Goal: Information Seeking & Learning: Learn about a topic

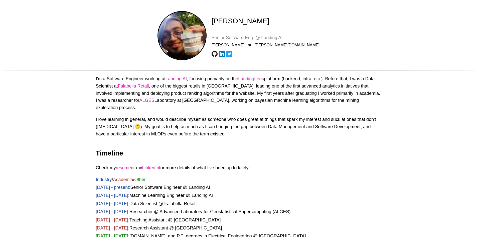
click at [218, 54] on div at bounding box center [215, 54] width 6 height 6
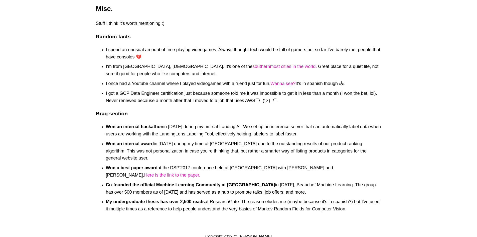
scroll to position [771, 0]
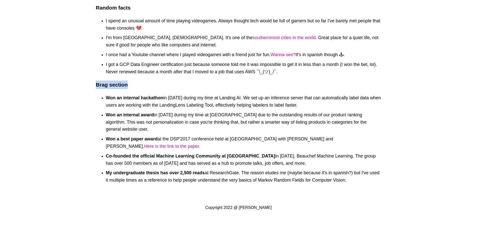
drag, startPoint x: 94, startPoint y: 78, endPoint x: 177, endPoint y: 82, distance: 83.8
click at [177, 82] on section "Misc. Stuff I think it's worth mentioning :) Random facts I spend an unusual am…" at bounding box center [238, 79] width 293 height 209
click at [178, 82] on h3 "Brag section" at bounding box center [239, 84] width 286 height 9
drag, startPoint x: 125, startPoint y: 162, endPoint x: 241, endPoint y: 158, distance: 116.6
click at [241, 169] on li "My undergraduate thesis has over 2,500 reads at ResearchGate. The reason eludes…" at bounding box center [244, 176] width 276 height 15
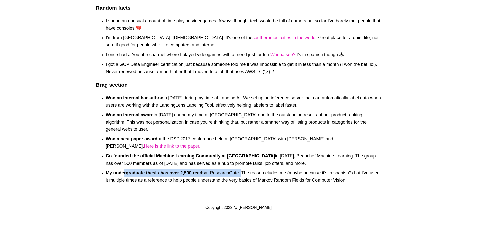
click at [241, 169] on li "My undergraduate thesis has over 2,500 reads at ResearchGate. The reason eludes…" at bounding box center [244, 176] width 276 height 15
drag, startPoint x: 243, startPoint y: 159, endPoint x: 412, endPoint y: 151, distance: 169.3
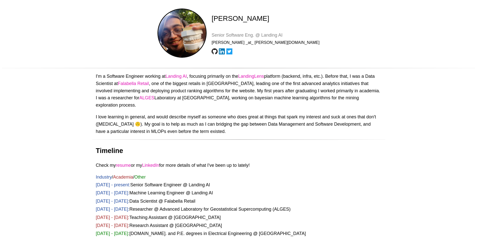
scroll to position [0, 0]
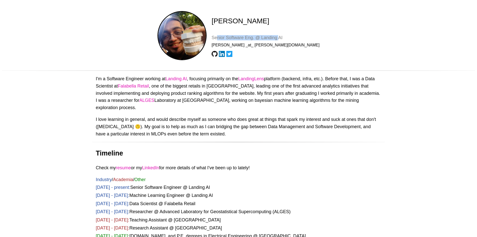
drag, startPoint x: 296, startPoint y: 40, endPoint x: 238, endPoint y: 36, distance: 58.3
click at [235, 36] on p "Senior Software Eng. @ Landing AI" at bounding box center [266, 37] width 108 height 5
drag, startPoint x: 330, startPoint y: 40, endPoint x: 296, endPoint y: 42, distance: 33.9
click at [327, 40] on div "[PERSON_NAME] Senior Software Eng. @ Landing [PERSON_NAME] _at_ [PERSON_NAME][D…" at bounding box center [239, 36] width 200 height 50
drag, startPoint x: 294, startPoint y: 41, endPoint x: 266, endPoint y: 34, distance: 29.4
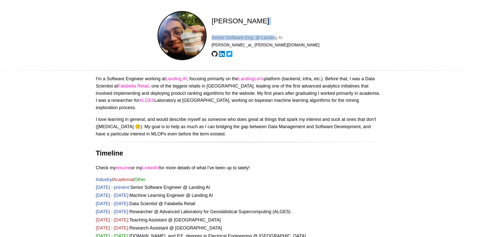
click at [266, 34] on div "[PERSON_NAME] Senior Software Eng. @ Landing [PERSON_NAME] _at_ [PERSON_NAME][D…" at bounding box center [264, 36] width 110 height 50
